Goal: Communication & Community: Answer question/provide support

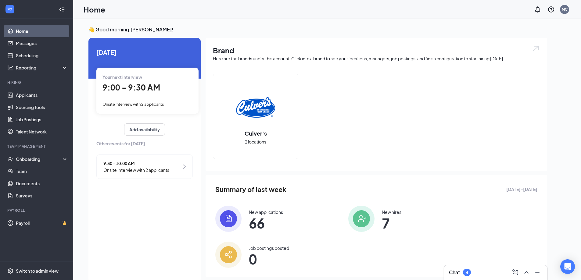
click at [239, 218] on img at bounding box center [228, 219] width 26 height 26
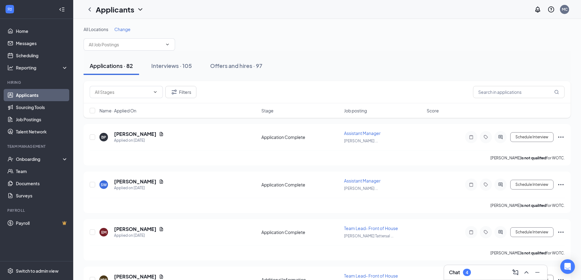
click at [466, 272] on div "4" at bounding box center [467, 272] width 8 height 7
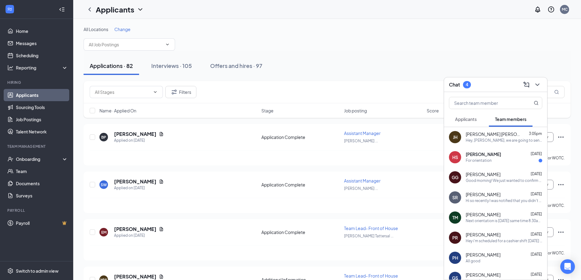
click at [489, 157] on span "[PERSON_NAME]" at bounding box center [483, 155] width 35 height 6
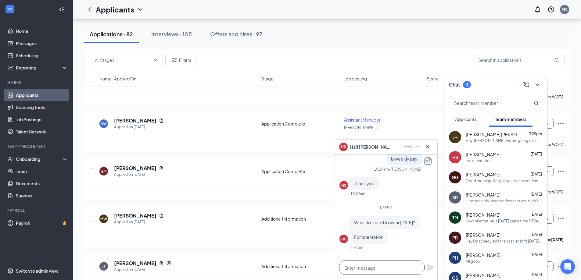
click at [397, 269] on textarea at bounding box center [381, 268] width 85 height 15
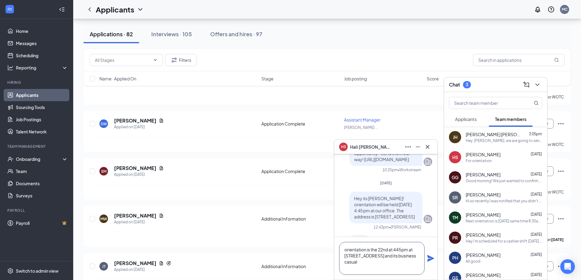
scroll to position [6, 0]
type textarea "orientation is the 22nd at 445pm at [STREET_ADDRESS] and its business casual"
click at [429, 257] on icon "Plane" at bounding box center [430, 258] width 7 height 7
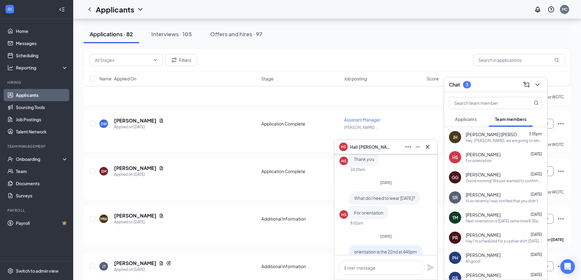
scroll to position [0, 0]
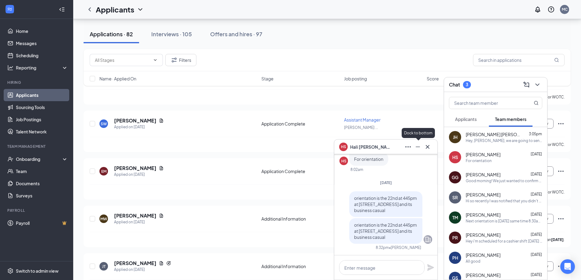
click at [417, 149] on icon "Minimize" at bounding box center [417, 146] width 7 height 7
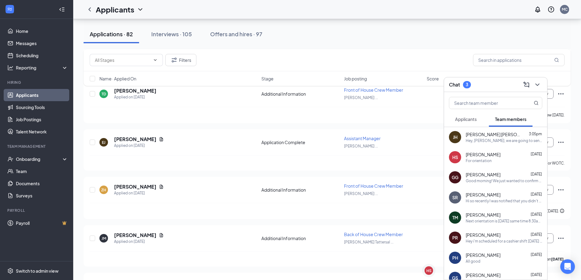
scroll to position [488, 0]
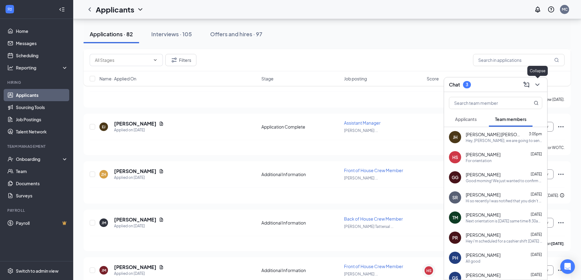
click at [538, 87] on icon "ChevronDown" at bounding box center [537, 84] width 7 height 7
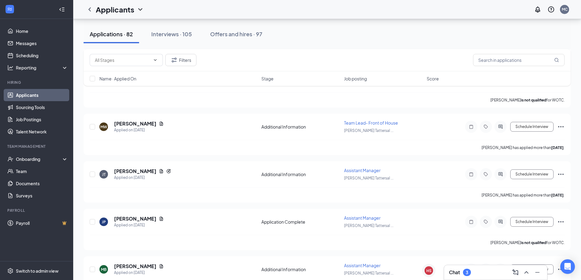
scroll to position [153, 0]
